Goal: Navigation & Orientation: Go to known website

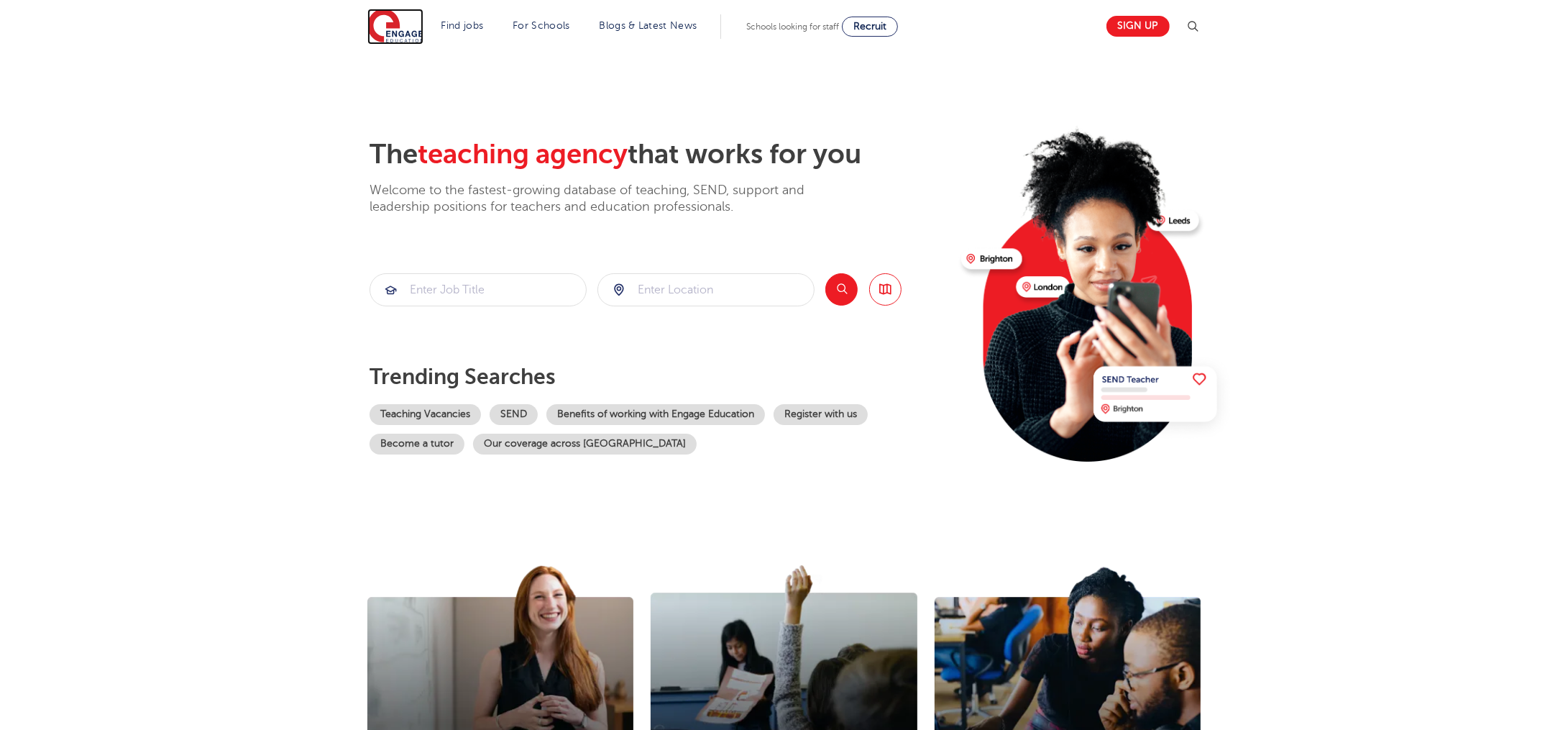
click at [384, 34] on img at bounding box center [396, 26] width 56 height 36
